Goal: Information Seeking & Learning: Understand process/instructions

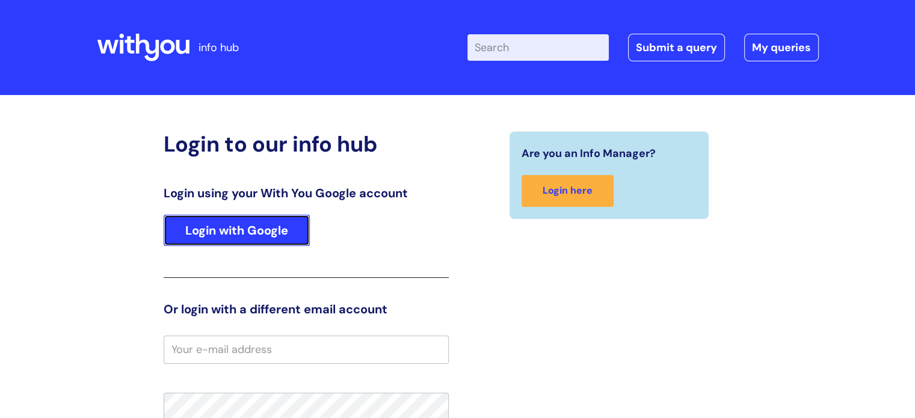
click at [262, 236] on link "Login with Google" at bounding box center [237, 230] width 146 height 31
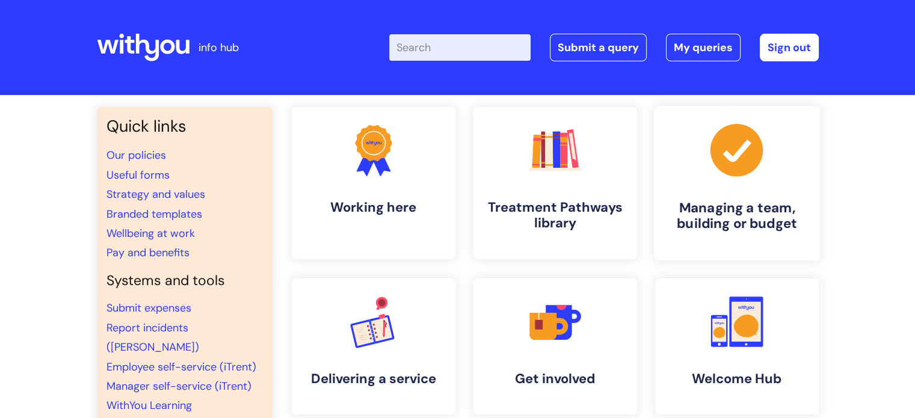
click at [704, 219] on h4 "Managing a team, building or budget" at bounding box center [736, 216] width 147 height 32
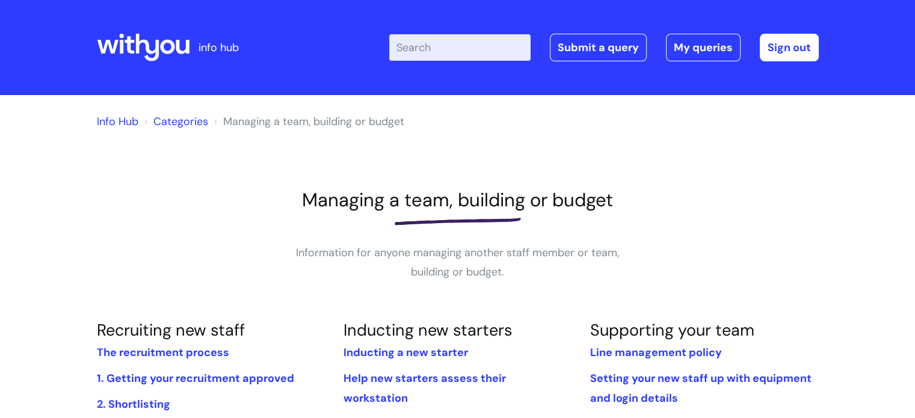
click at [486, 51] on input "Enter your search term here..." at bounding box center [459, 47] width 141 height 26
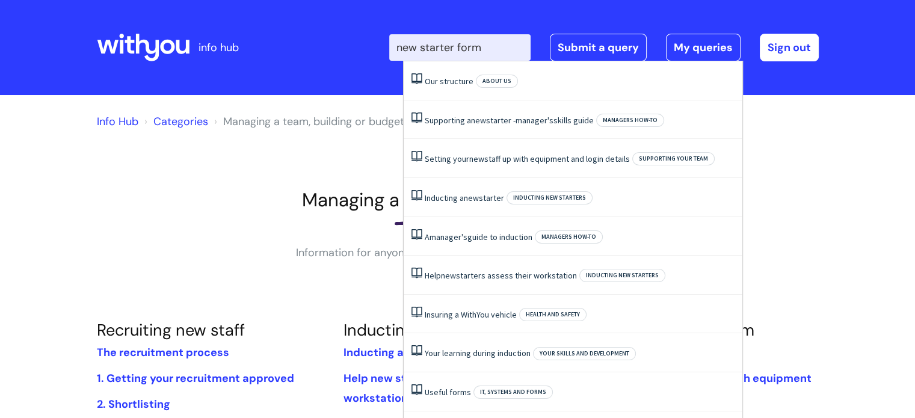
type input "new starter form"
click button "Search" at bounding box center [0, 0] width 0 height 0
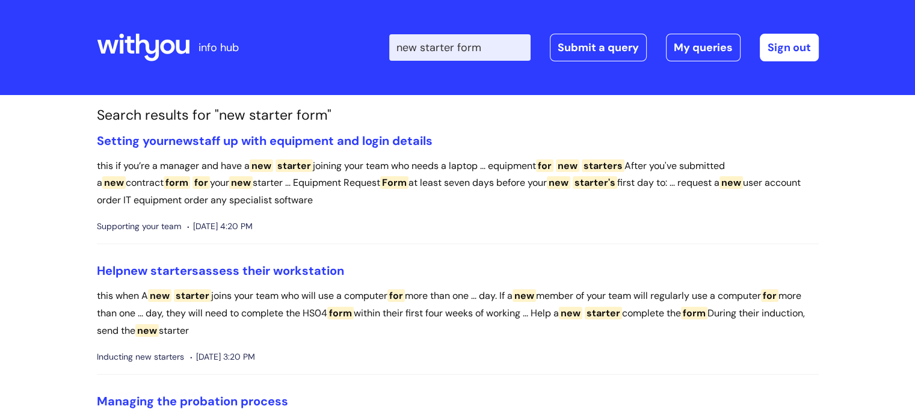
click at [495, 43] on input "new starter form" at bounding box center [459, 47] width 141 height 26
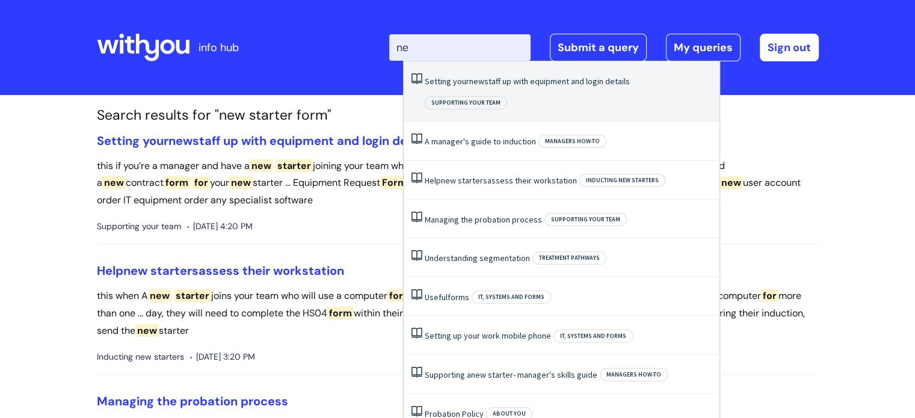
type input "n"
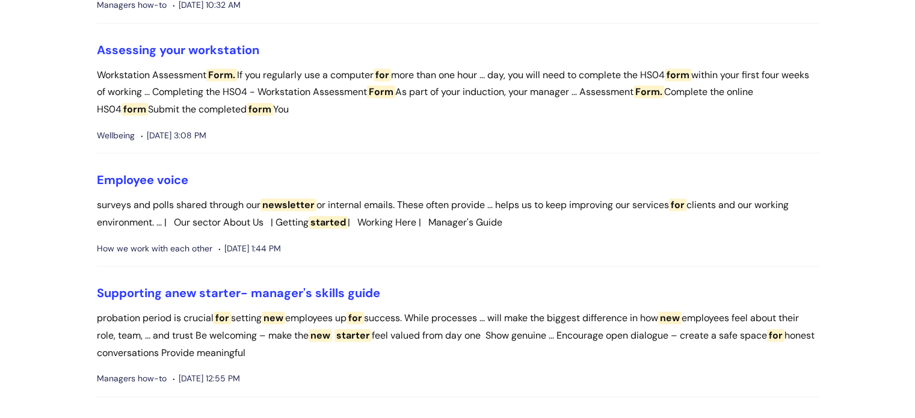
scroll to position [1023, 0]
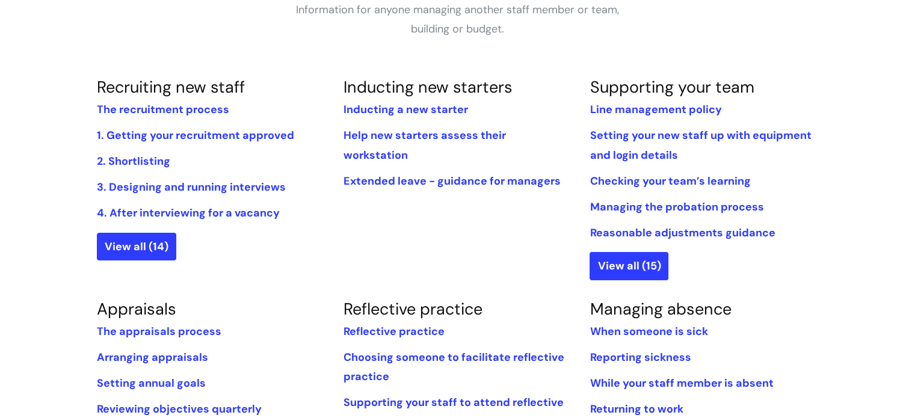
scroll to position [241, 0]
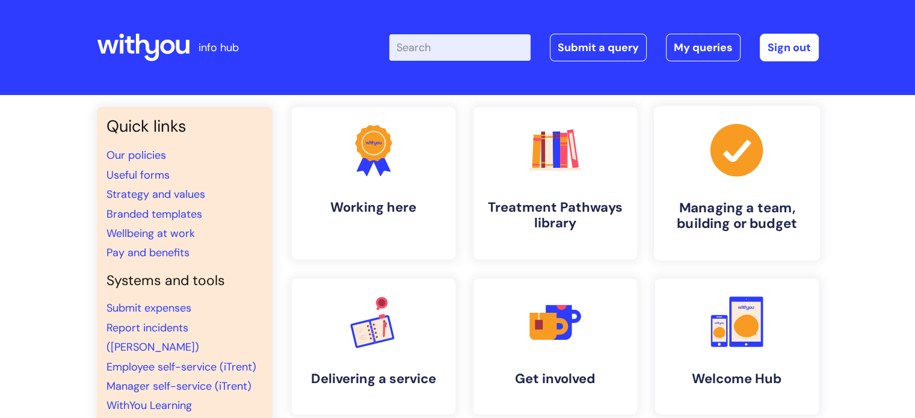
click at [760, 215] on h4 "Managing a team, building or budget" at bounding box center [736, 216] width 147 height 32
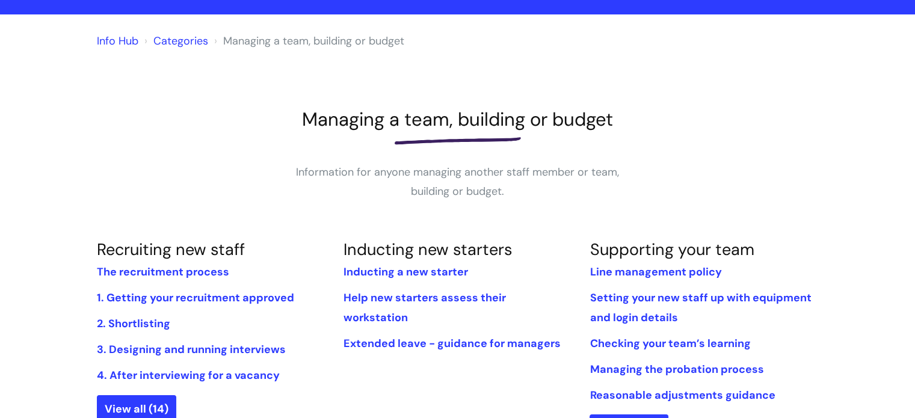
scroll to position [180, 0]
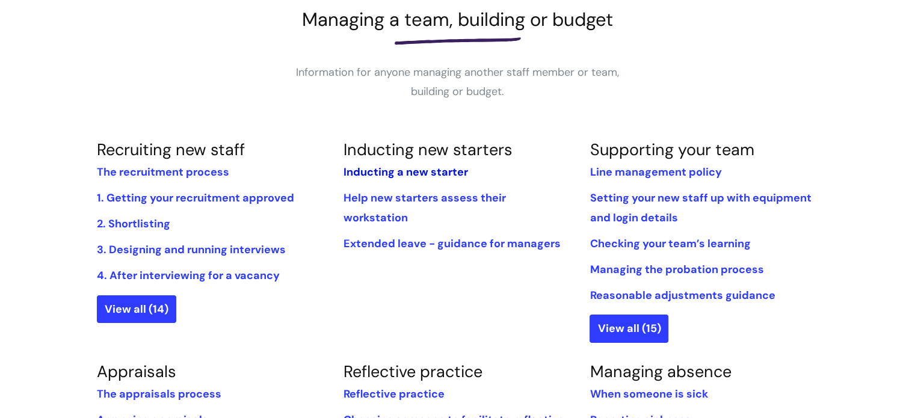
click at [425, 170] on link "Inducting a new starter" at bounding box center [405, 172] width 125 height 14
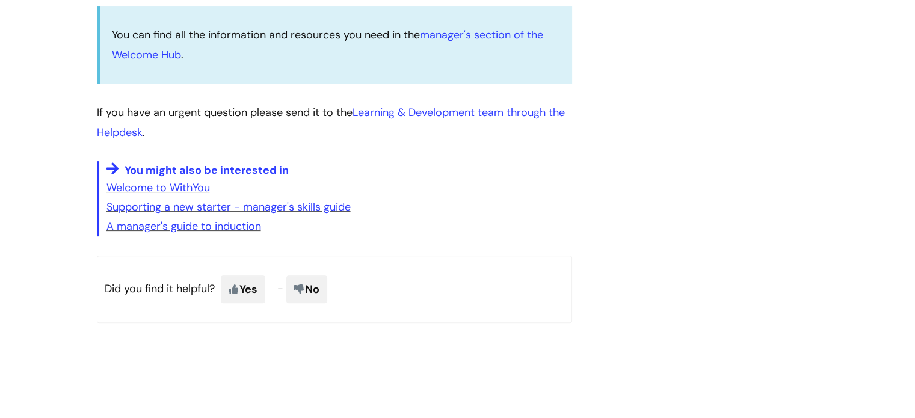
scroll to position [185, 0]
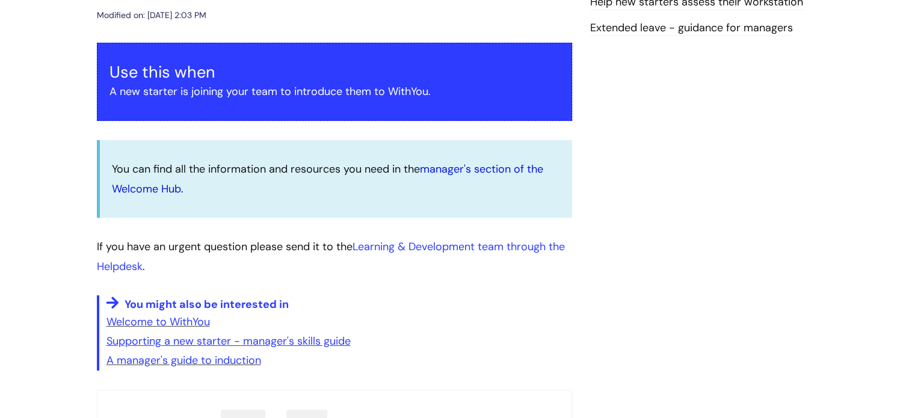
click at [485, 167] on link "manager's section of the Welcome Hub" at bounding box center [327, 179] width 431 height 34
